Goal: Navigation & Orientation: Find specific page/section

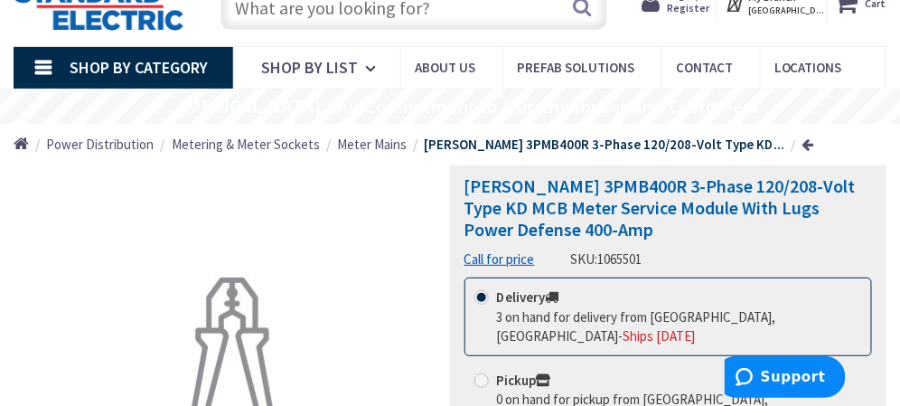
scroll to position [90, 0]
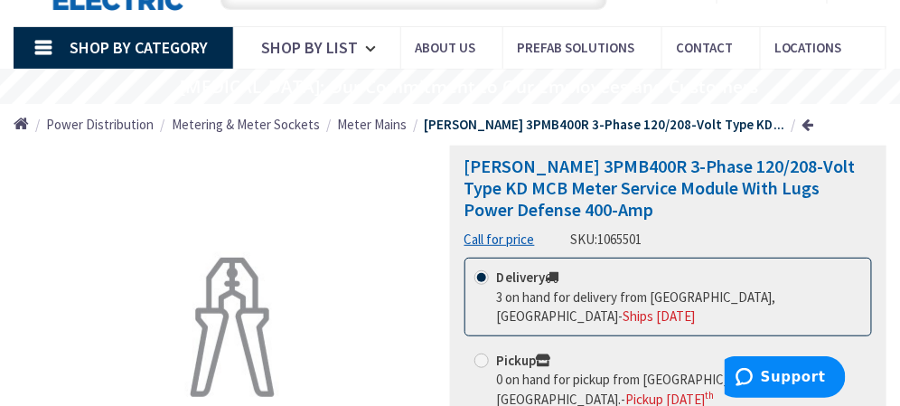
click at [186, 131] on span "Metering & Meter Sockets" at bounding box center [246, 124] width 148 height 17
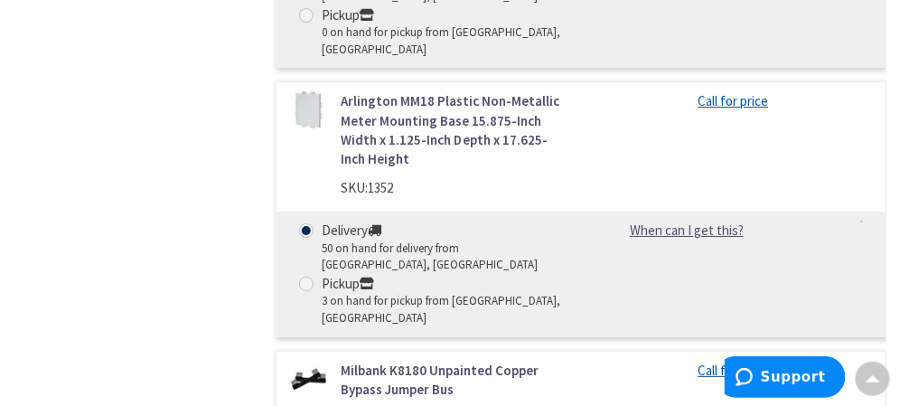
scroll to position [1445, 0]
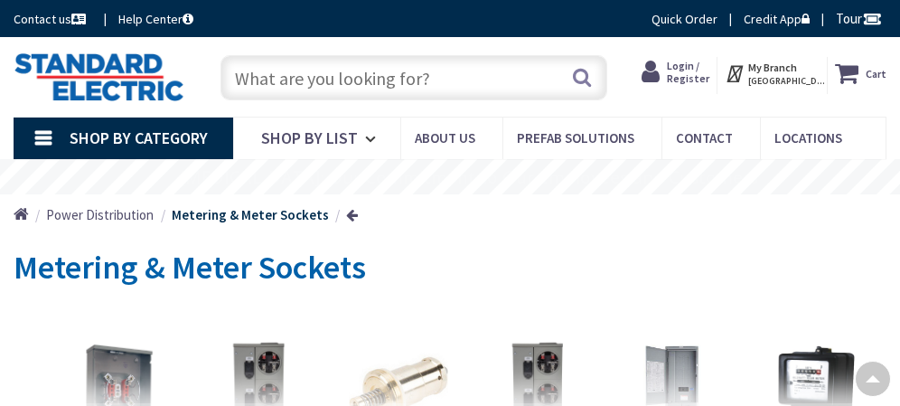
scroll to position [1445, 0]
